Goal: Find specific page/section: Find specific page/section

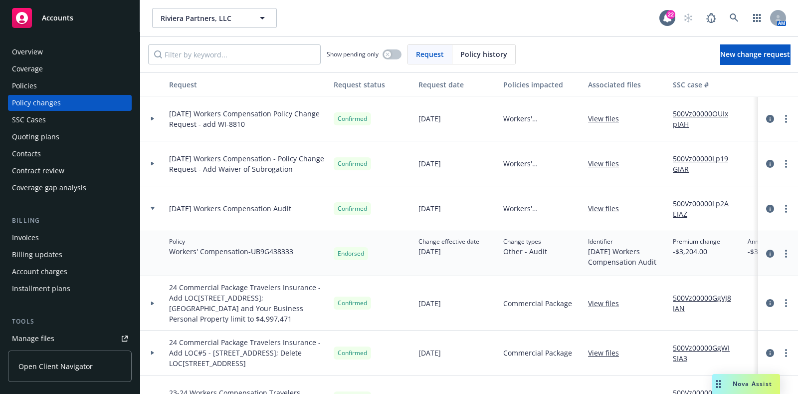
scroll to position [0, 353]
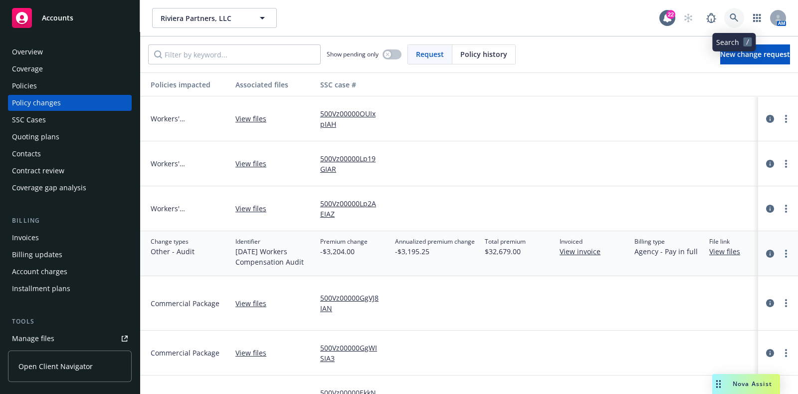
click at [736, 16] on icon at bounding box center [734, 17] width 9 height 9
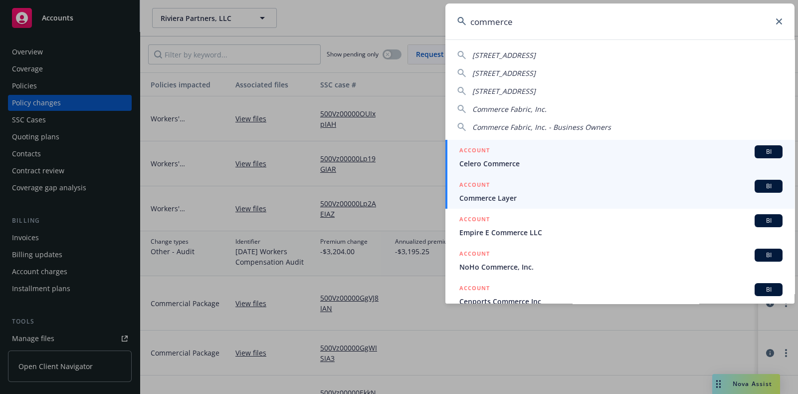
type input "commerce"
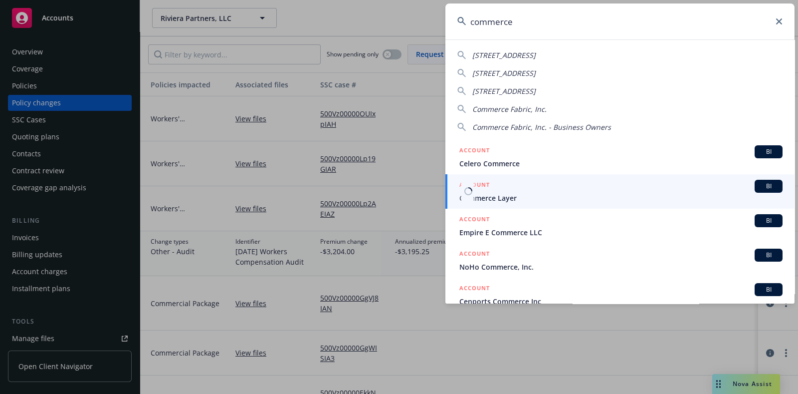
click at [491, 187] on div "ACCOUNT BI" at bounding box center [620, 186] width 323 height 13
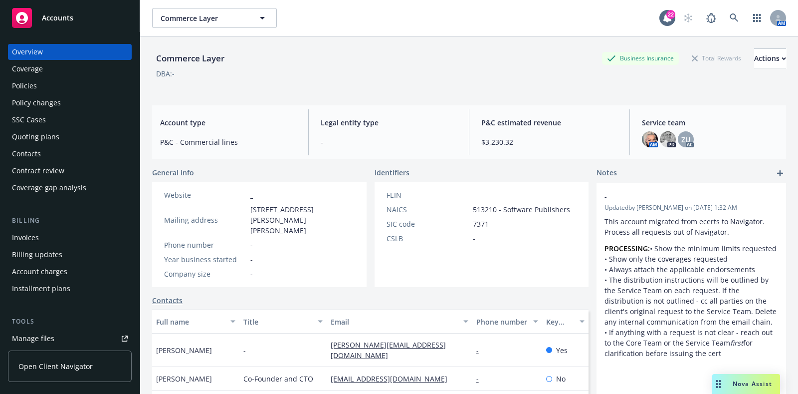
click at [58, 87] on div "Policies" at bounding box center [70, 86] width 116 height 16
